Goal: Entertainment & Leisure: Consume media (video, audio)

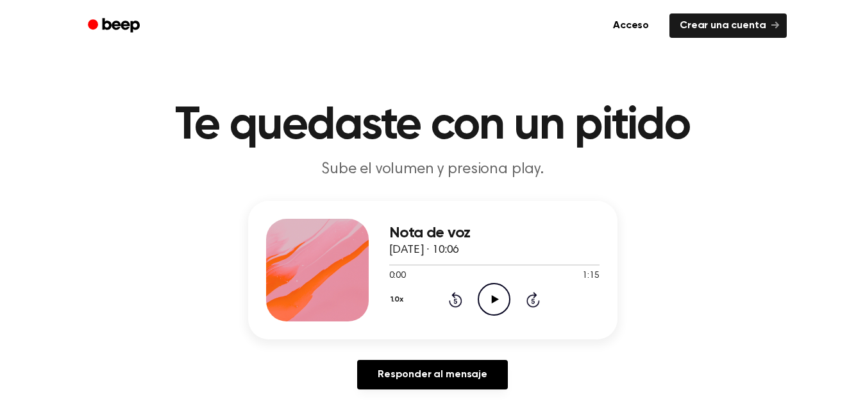
click at [491, 308] on icon "Play Audio" at bounding box center [494, 299] width 33 height 33
click at [489, 294] on icon "Play Audio" at bounding box center [494, 299] width 33 height 33
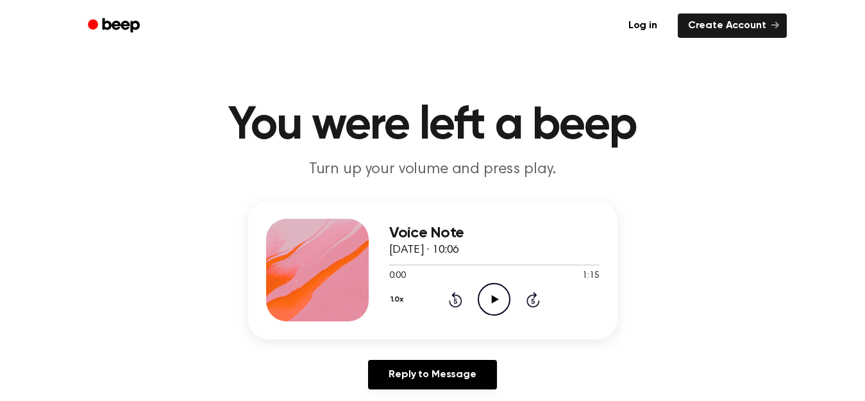
click at [498, 303] on icon "Play Audio" at bounding box center [494, 299] width 33 height 33
click at [498, 301] on icon "Pause Audio" at bounding box center [494, 299] width 33 height 33
click at [494, 306] on icon "Play Audio" at bounding box center [494, 299] width 33 height 33
drag, startPoint x: 561, startPoint y: 264, endPoint x: 541, endPoint y: 266, distance: 20.7
click at [541, 266] on div at bounding box center [494, 264] width 210 height 10
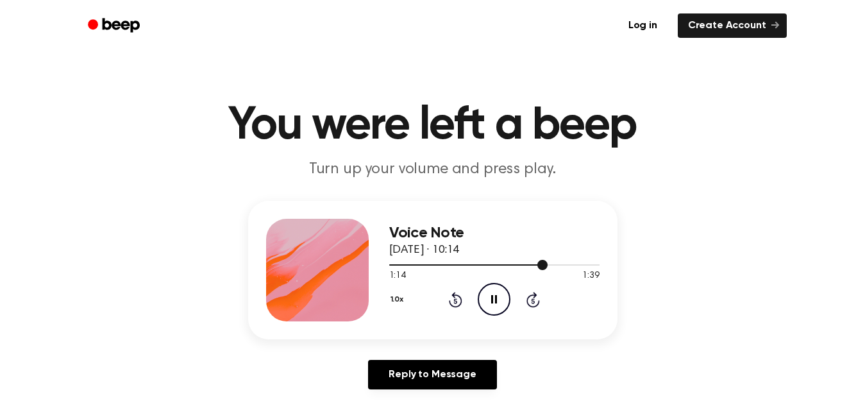
click at [517, 263] on div at bounding box center [494, 264] width 210 height 10
click at [498, 287] on icon "Pause Audio" at bounding box center [494, 299] width 33 height 33
click at [494, 301] on icon at bounding box center [495, 299] width 7 height 8
click at [489, 297] on icon "Play Audio" at bounding box center [494, 299] width 33 height 33
drag, startPoint x: 499, startPoint y: 264, endPoint x: 538, endPoint y: 266, distance: 39.2
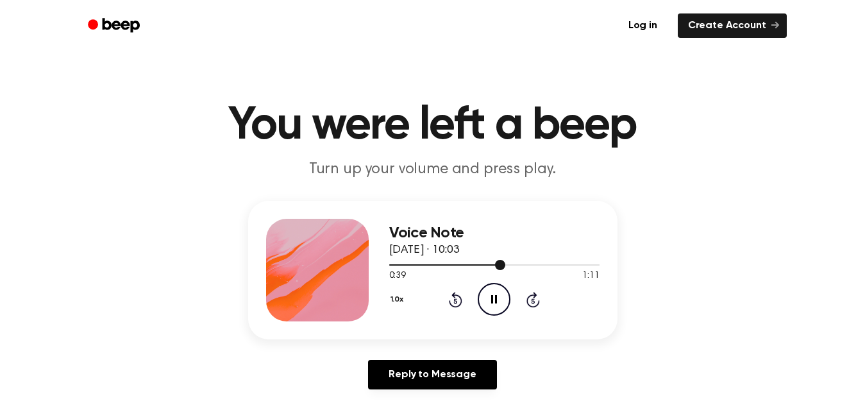
click at [538, 266] on div at bounding box center [494, 264] width 210 height 10
click at [503, 301] on icon "Pause Audio" at bounding box center [494, 299] width 33 height 33
click at [491, 294] on icon "Play Audio" at bounding box center [494, 299] width 33 height 33
click at [495, 296] on icon at bounding box center [494, 299] width 6 height 8
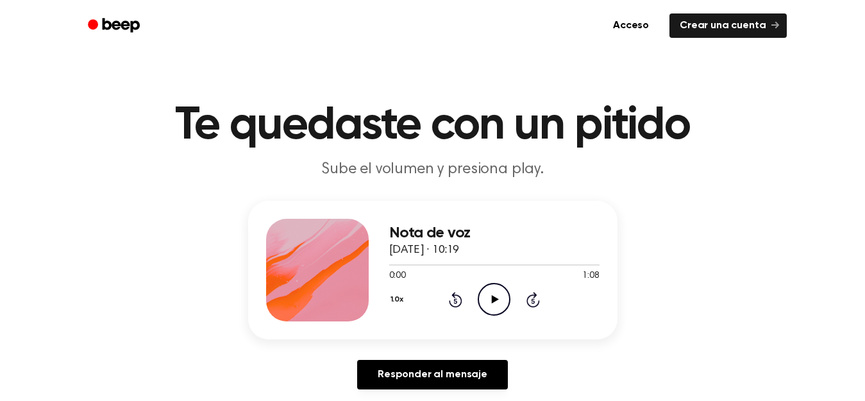
click at [492, 301] on icon at bounding box center [495, 299] width 7 height 8
drag, startPoint x: 417, startPoint y: 269, endPoint x: 383, endPoint y: 266, distance: 34.7
click at [383, 266] on div "Nota de voz 2 de septiembre de 2025 · 10:19 0:10 1:08 Su navegador no soporta e…" at bounding box center [432, 270] width 369 height 139
drag, startPoint x: 415, startPoint y: 265, endPoint x: 387, endPoint y: 264, distance: 28.2
click at [387, 264] on div "Nota de voz 2 de septiembre de 2025 · 10:19 0:11 1:08 Su navegador no soporta e…" at bounding box center [432, 270] width 369 height 139
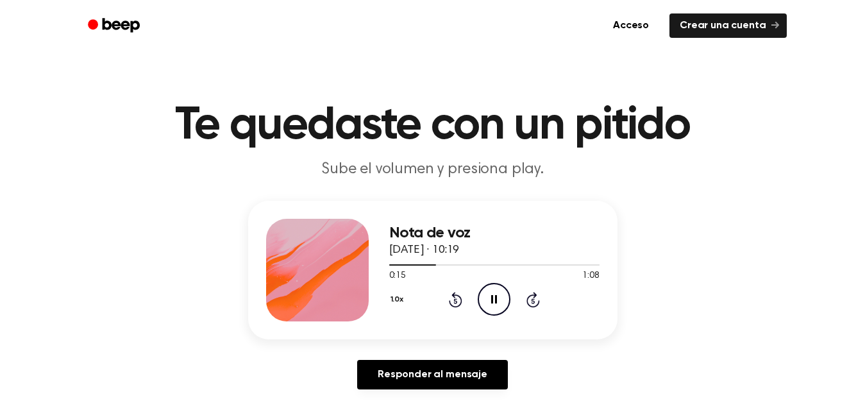
click at [499, 300] on icon "Pause Audio" at bounding box center [494, 299] width 33 height 33
drag, startPoint x: 422, startPoint y: 264, endPoint x: 412, endPoint y: 264, distance: 10.3
click at [412, 264] on div at bounding box center [413, 264] width 48 height 1
drag, startPoint x: 408, startPoint y: 263, endPoint x: 389, endPoint y: 265, distance: 19.3
click at [389, 265] on div at bounding box center [400, 264] width 23 height 1
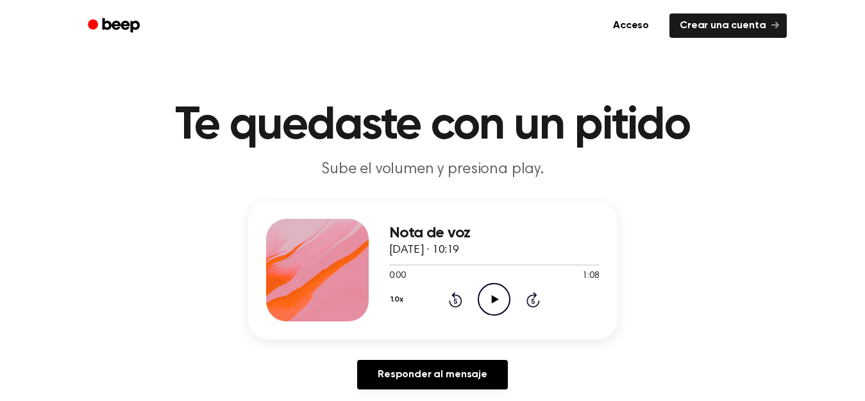
click at [494, 297] on icon at bounding box center [495, 299] width 7 height 8
click at [494, 297] on icon "Pause Audio" at bounding box center [494, 299] width 33 height 33
click at [491, 298] on icon "Play Audio" at bounding box center [494, 299] width 33 height 33
